Goal: Transaction & Acquisition: Purchase product/service

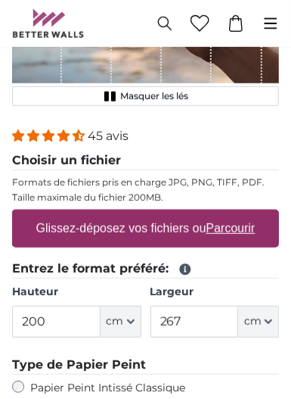
scroll to position [250, 0]
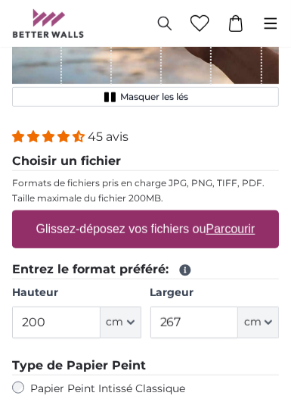
click at [180, 264] on icon at bounding box center [185, 269] width 11 height 11
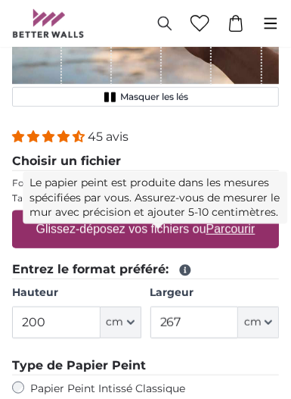
click at [225, 285] on label "Largeur" at bounding box center [215, 292] width 129 height 15
click at [225, 306] on input "267" at bounding box center [195, 322] width 89 height 32
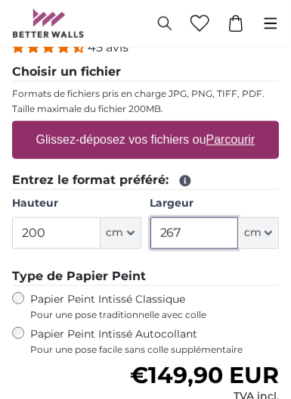
scroll to position [254, 0]
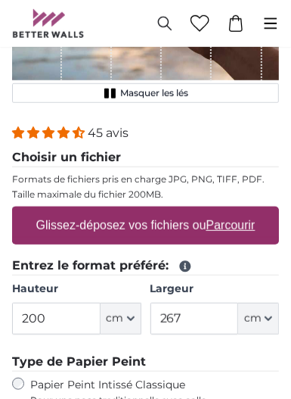
click at [226, 219] on u "Parcourir" at bounding box center [231, 225] width 49 height 13
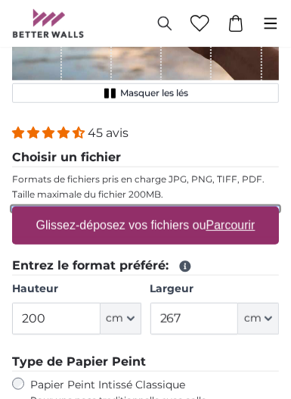
click at [226, 207] on input "Glissez-déposez vos fichiers ou Parcourir" at bounding box center [145, 209] width 267 height 5
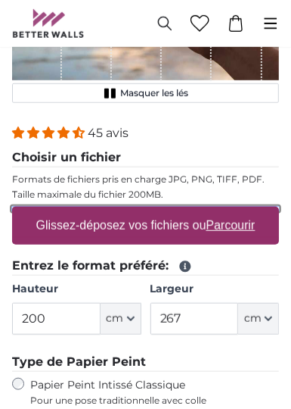
type input "**********"
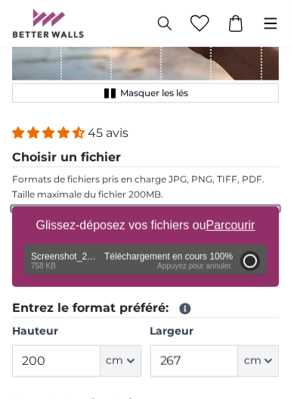
type input "106"
type input "114.5"
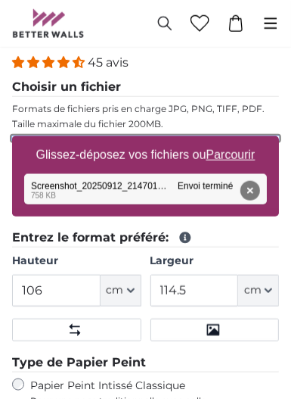
scroll to position [372, 0]
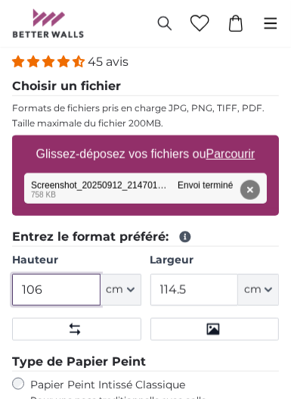
click at [74, 274] on input "106" at bounding box center [56, 290] width 89 height 32
click at [28, 274] on input "106" at bounding box center [56, 290] width 89 height 32
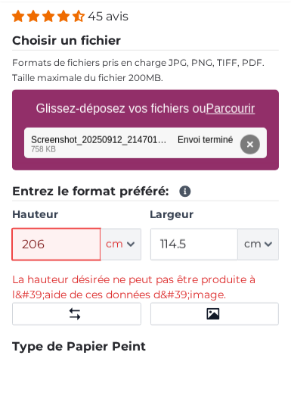
type input "206"
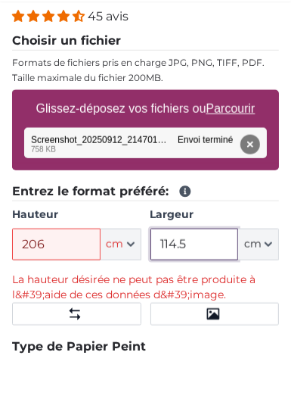
click at [162, 274] on input "114.5" at bounding box center [195, 290] width 89 height 32
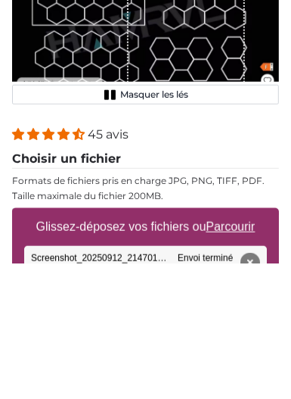
scroll to position [164, 0]
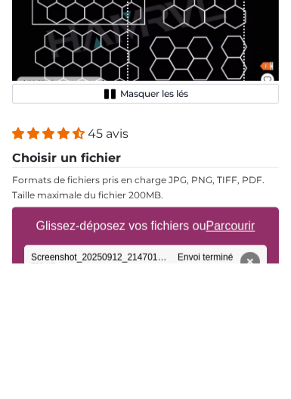
type input "214.5"
click at [253, 387] on button "Supprimer" at bounding box center [251, 397] width 20 height 20
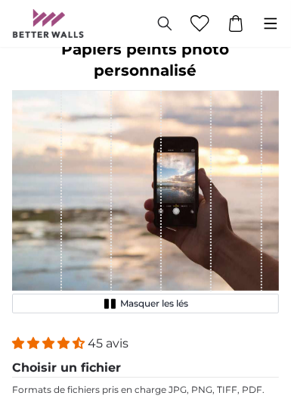
scroll to position [43, 0]
